Goal: Task Accomplishment & Management: Manage account settings

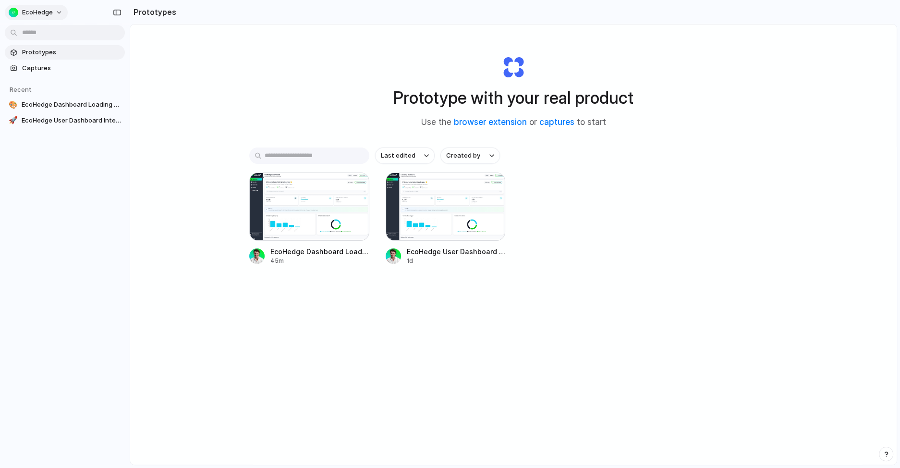
click at [50, 6] on button "EcoHedge" at bounding box center [36, 12] width 63 height 15
click at [58, 51] on span "Invite members" at bounding box center [45, 50] width 46 height 10
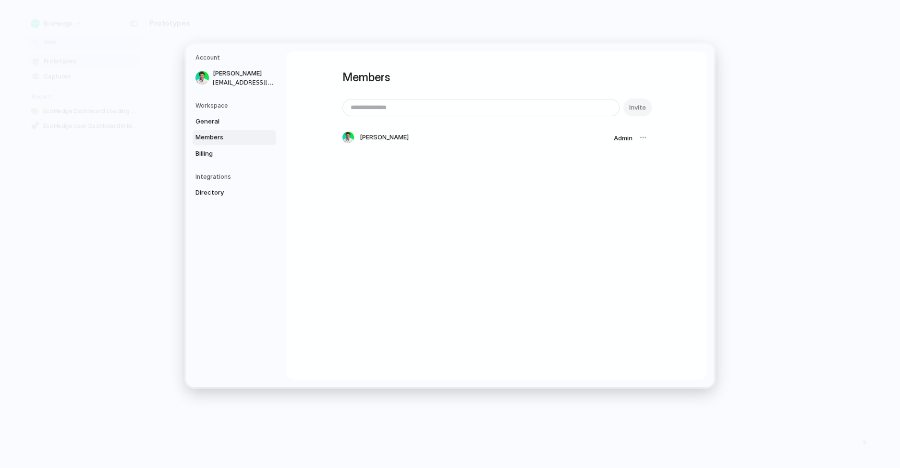
click at [389, 108] on input "email" at bounding box center [481, 107] width 276 height 16
type input "**********"
click at [639, 111] on span "Invite" at bounding box center [637, 107] width 17 height 10
click at [212, 157] on span "Billing" at bounding box center [225, 153] width 61 height 10
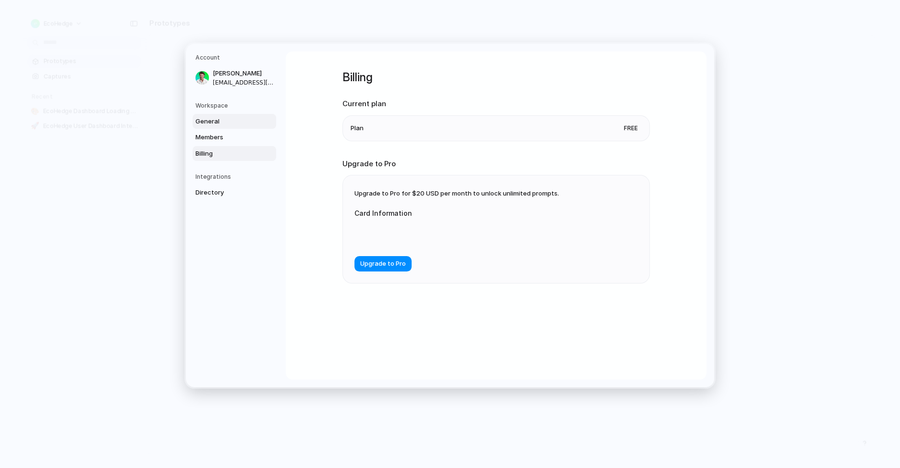
click at [230, 117] on span "General" at bounding box center [225, 121] width 61 height 10
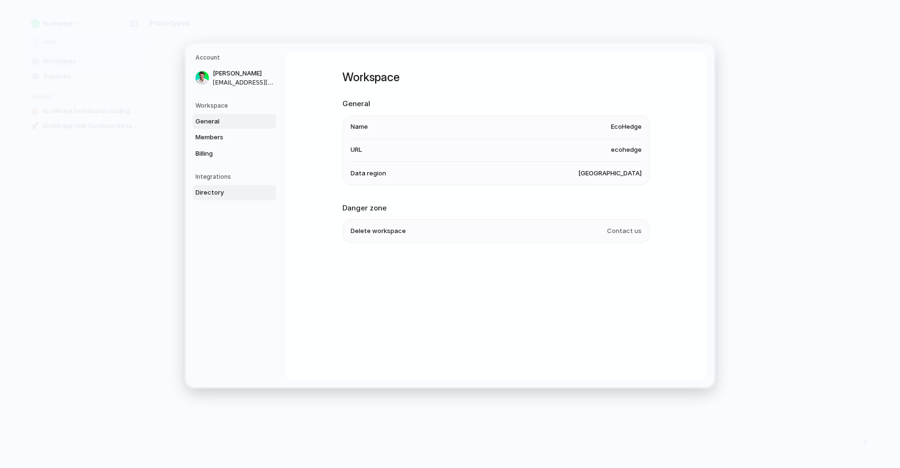
click at [243, 187] on link "Directory" at bounding box center [235, 192] width 84 height 15
